Goal: Unclear

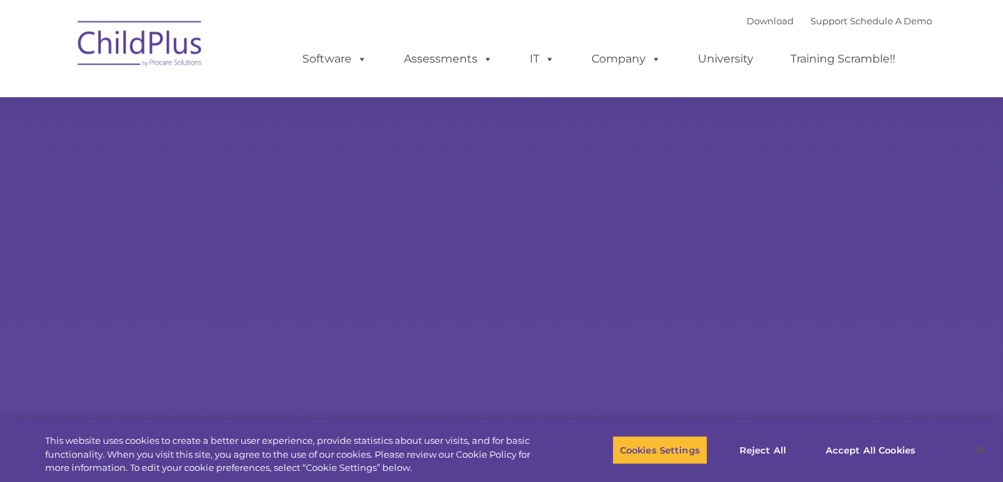
type input ""
select select "MEDIUM"
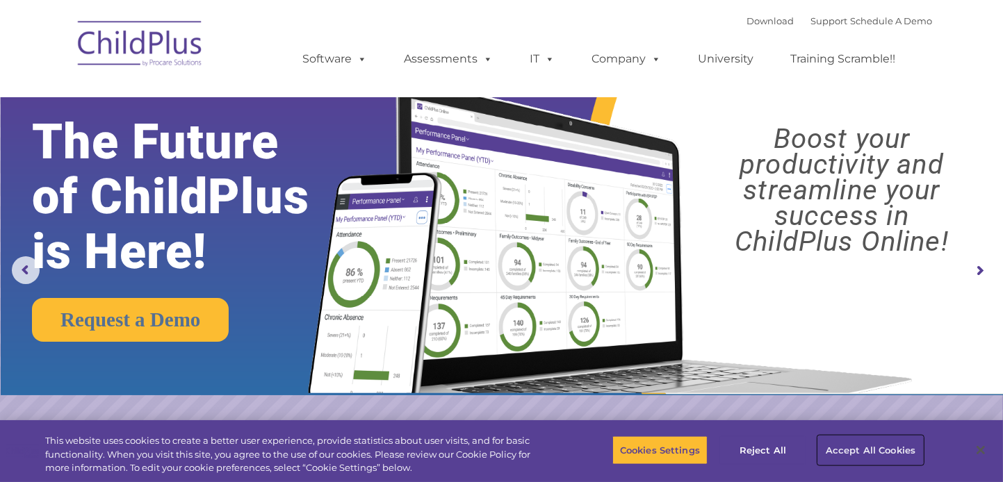
click at [844, 453] on button "Accept All Cookies" at bounding box center [870, 450] width 105 height 29
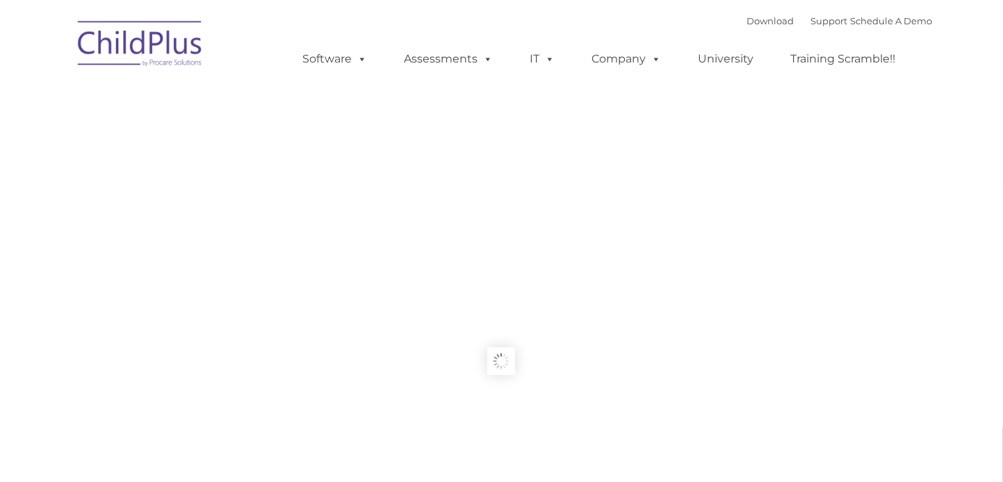
type input ""
